Goal: Find specific page/section: Find specific page/section

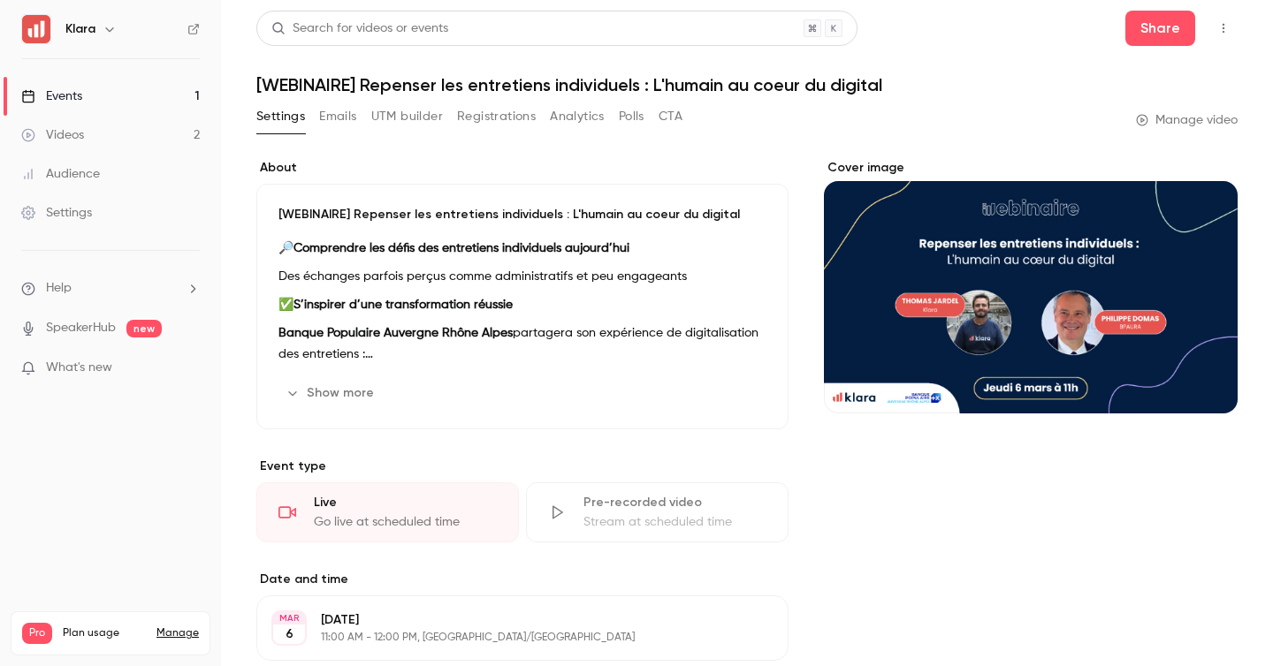
click at [190, 95] on link "Events 1" at bounding box center [110, 96] width 221 height 39
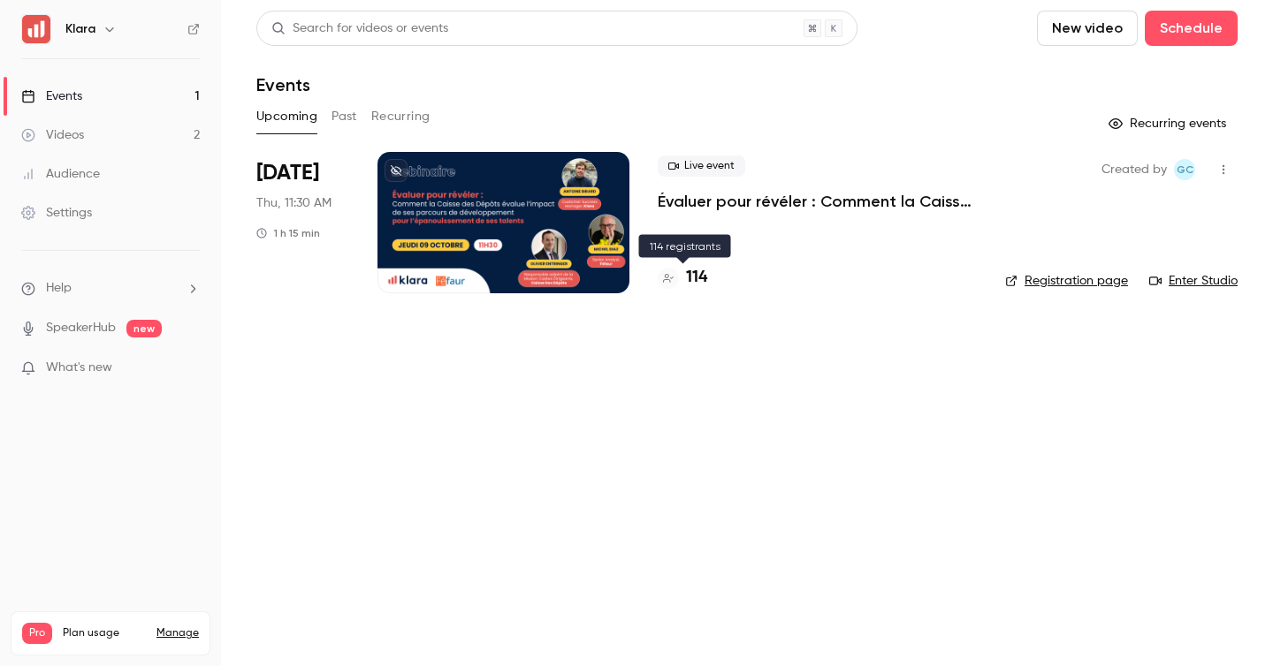
click at [701, 278] on h4 "114" at bounding box center [696, 278] width 21 height 24
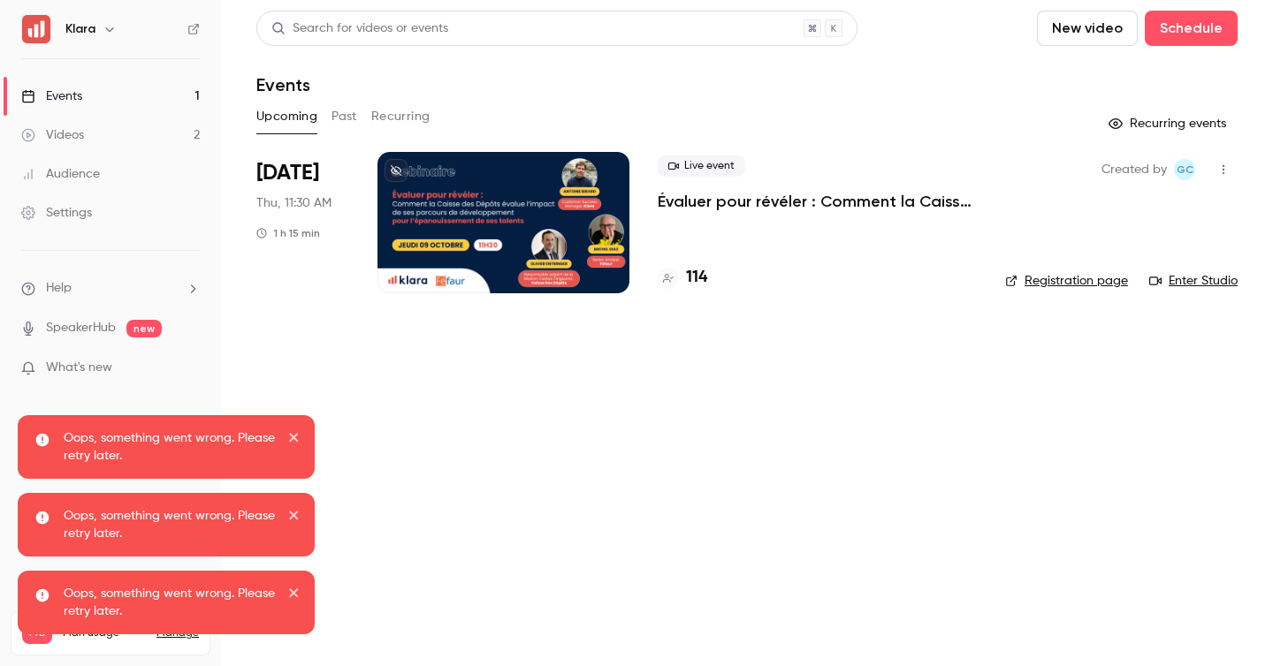
click at [297, 437] on icon "close" at bounding box center [294, 437] width 12 height 14
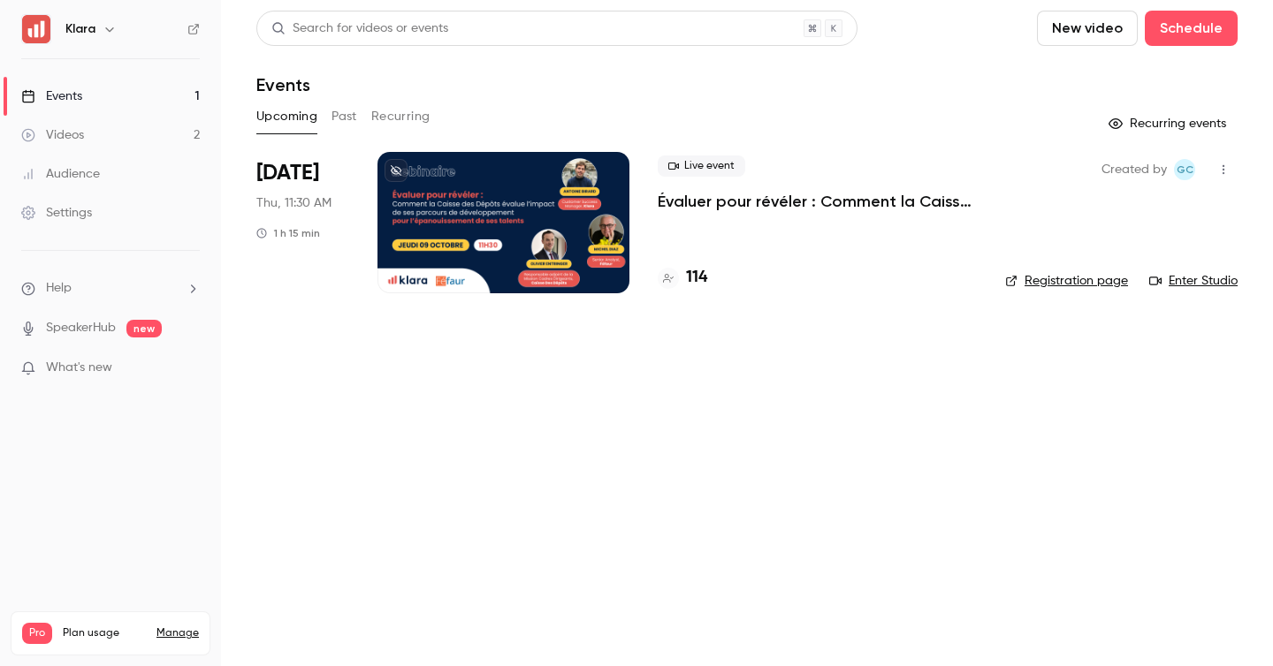
click at [708, 278] on div "114" at bounding box center [817, 278] width 319 height 24
click at [694, 279] on h4 "114" at bounding box center [696, 278] width 21 height 24
